Goal: Navigation & Orientation: Find specific page/section

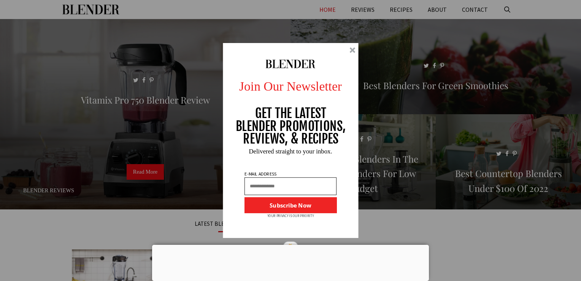
click at [351, 49] on div at bounding box center [352, 50] width 6 height 6
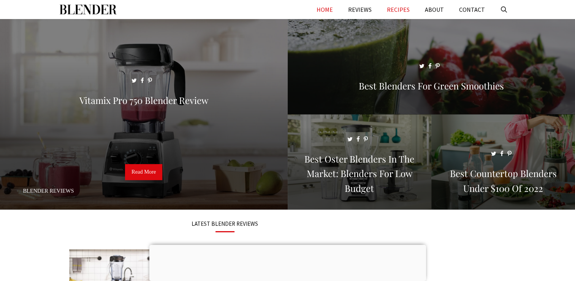
click at [400, 6] on link "RECIPES" at bounding box center [398, 9] width 38 height 19
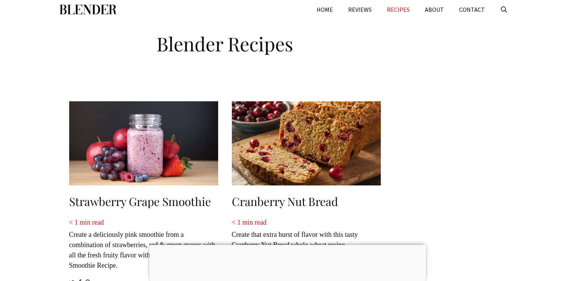
click at [285, 244] on div at bounding box center [287, 244] width 277 height 0
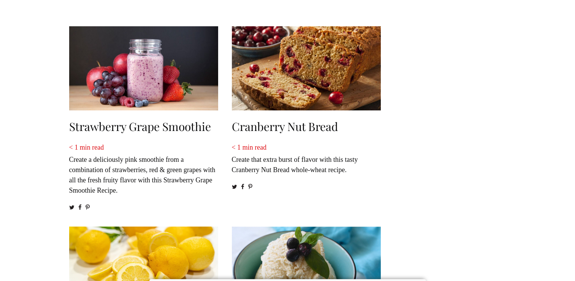
scroll to position [76, 0]
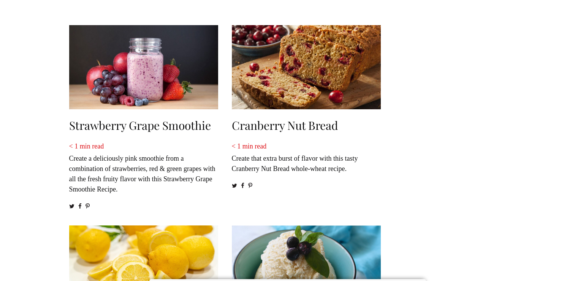
click at [96, 148] on span "min read" at bounding box center [92, 146] width 24 height 8
click at [73, 145] on span "< 1" at bounding box center [73, 146] width 9 height 8
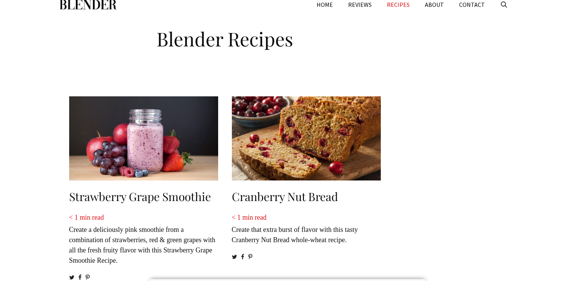
scroll to position [0, 0]
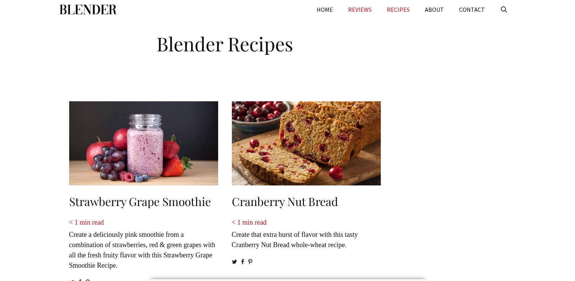
click at [360, 11] on link "REVIEWS" at bounding box center [360, 9] width 39 height 19
